Goal: Information Seeking & Learning: Understand process/instructions

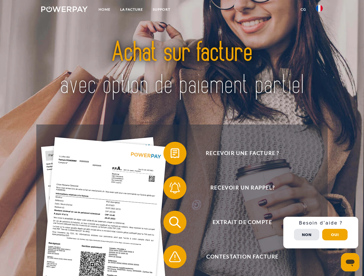
click at [64, 10] on img at bounding box center [64, 9] width 46 height 6
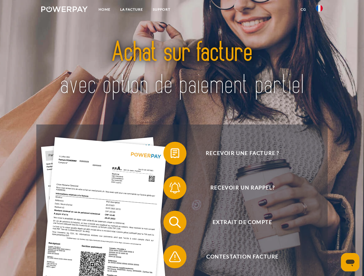
click at [319, 10] on img at bounding box center [318, 8] width 7 height 7
click at [303, 9] on link "CG" at bounding box center [302, 9] width 15 height 10
click at [170, 155] on span at bounding box center [166, 153] width 29 height 29
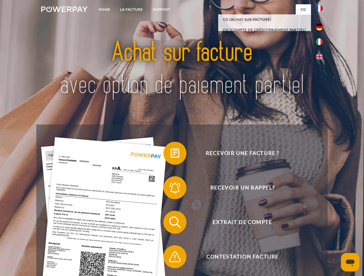
click at [170, 189] on span at bounding box center [166, 188] width 29 height 29
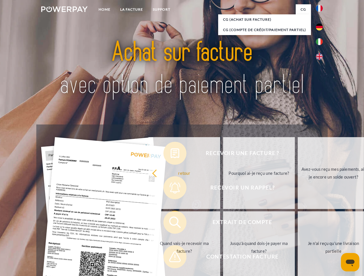
click at [223, 224] on link "Jusqu'à quand dois-je payer ma facture?" at bounding box center [259, 248] width 72 height 72
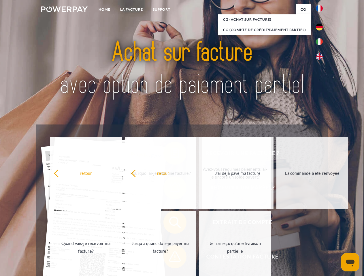
click at [170, 258] on span at bounding box center [166, 257] width 29 height 29
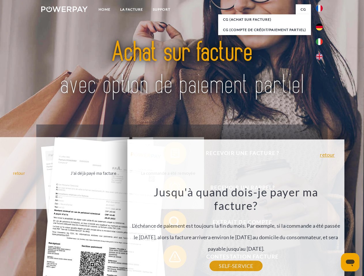
click at [320, 233] on div "Recevoir une facture ? Recevoir un rappel? Extrait de compte retour" at bounding box center [181, 240] width 291 height 230
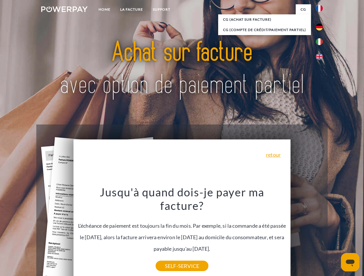
click at [306, 234] on span "Extrait de compte" at bounding box center [242, 222] width 141 height 23
click at [334, 235] on header "Home LA FACTURE Support" at bounding box center [182, 198] width 364 height 397
